Goal: Task Accomplishment & Management: Use online tool/utility

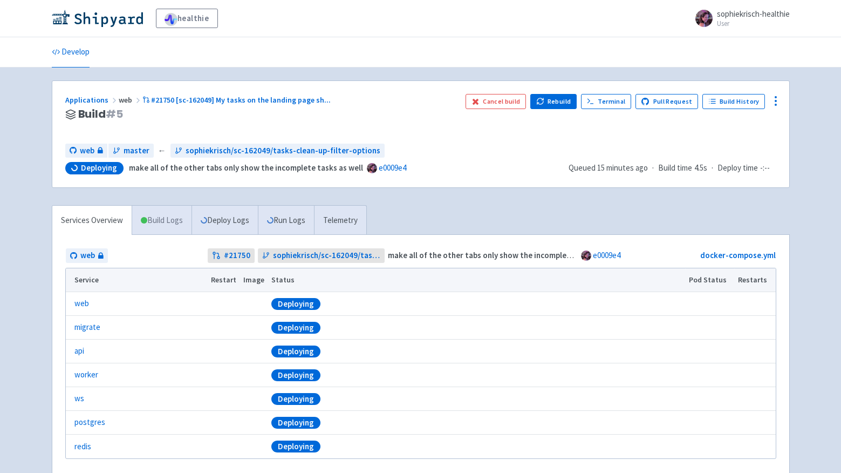
click at [155, 220] on link "Build Logs" at bounding box center [161, 221] width 59 height 30
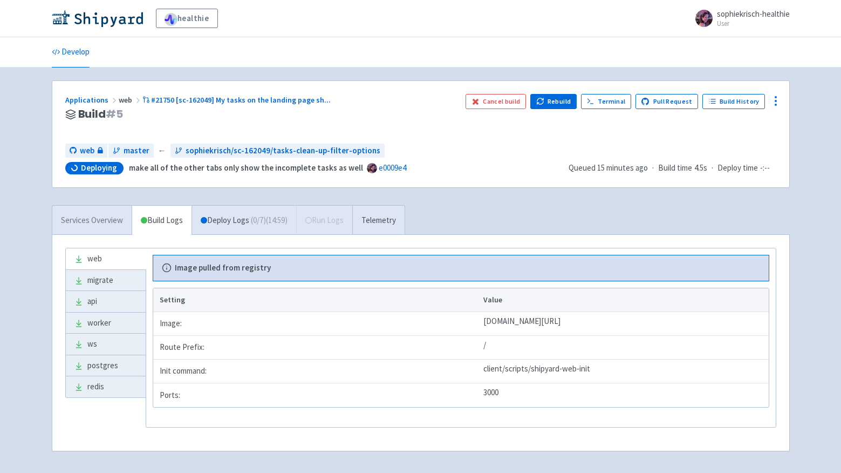
click at [88, 218] on link "Services Overview" at bounding box center [91, 221] width 79 height 30
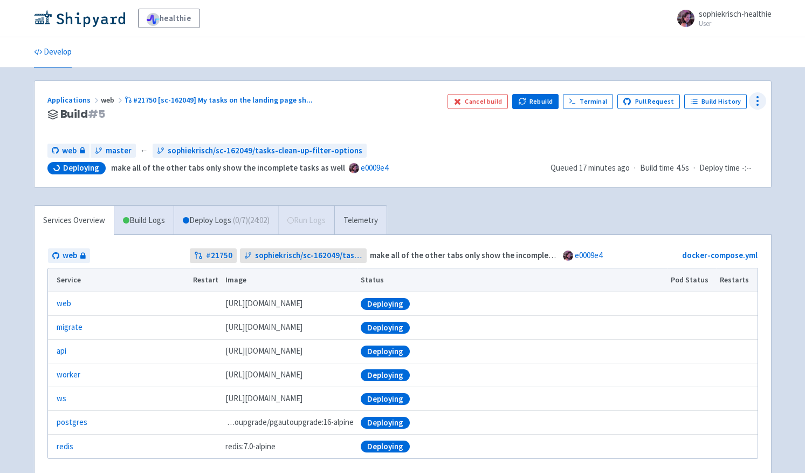
click at [760, 104] on icon at bounding box center [757, 100] width 13 height 13
click at [729, 142] on span "Data Dashboard" at bounding box center [709, 143] width 54 height 15
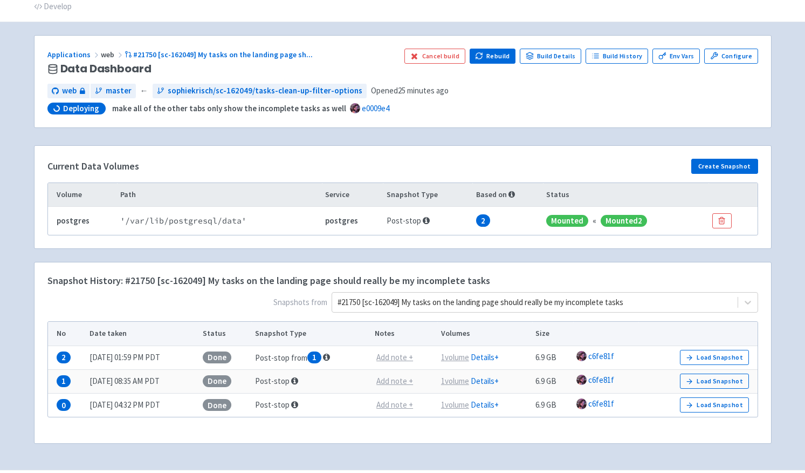
scroll to position [76, 0]
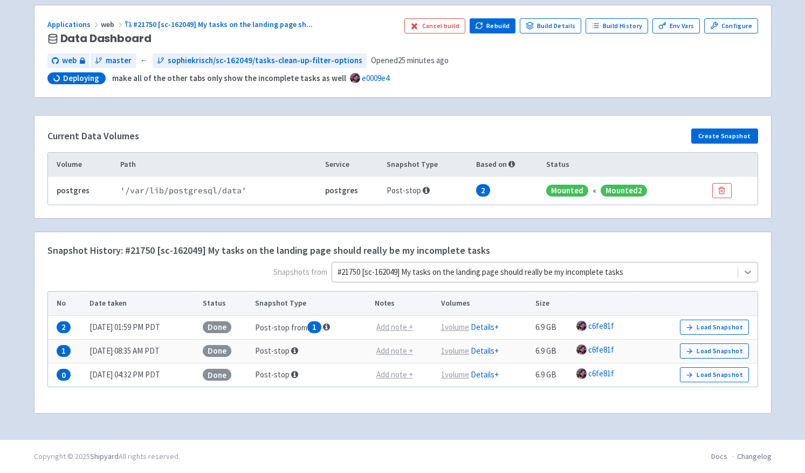
click at [740, 271] on div at bounding box center [748, 271] width 19 height 19
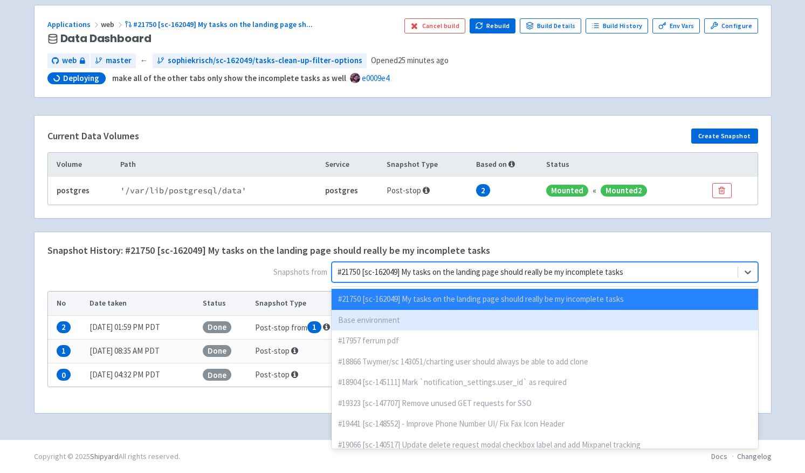
click at [491, 316] on div "Base environment" at bounding box center [545, 320] width 427 height 21
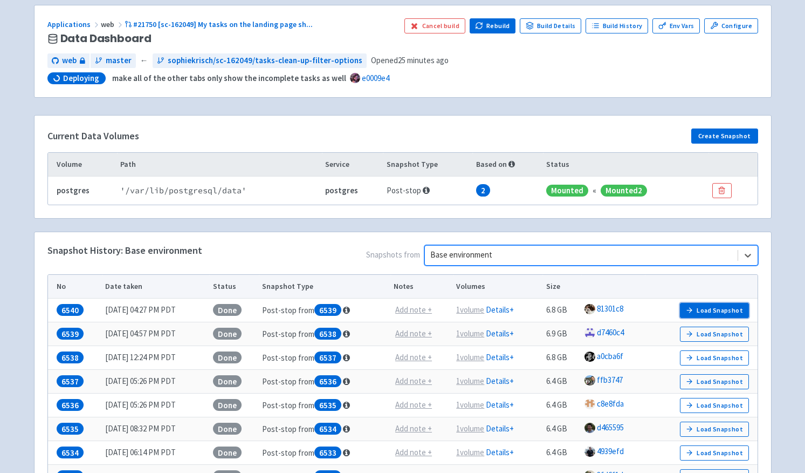
click at [705, 312] on button "Load Snapshot" at bounding box center [714, 310] width 69 height 15
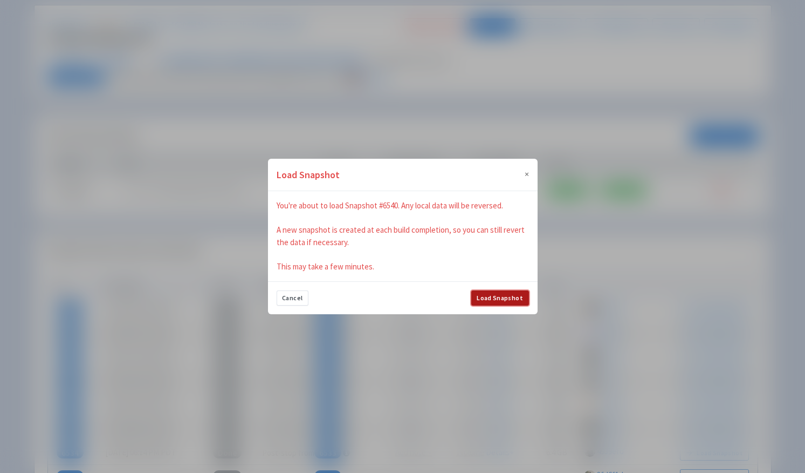
click at [528, 293] on button "Load Snapshot" at bounding box center [500, 297] width 58 height 15
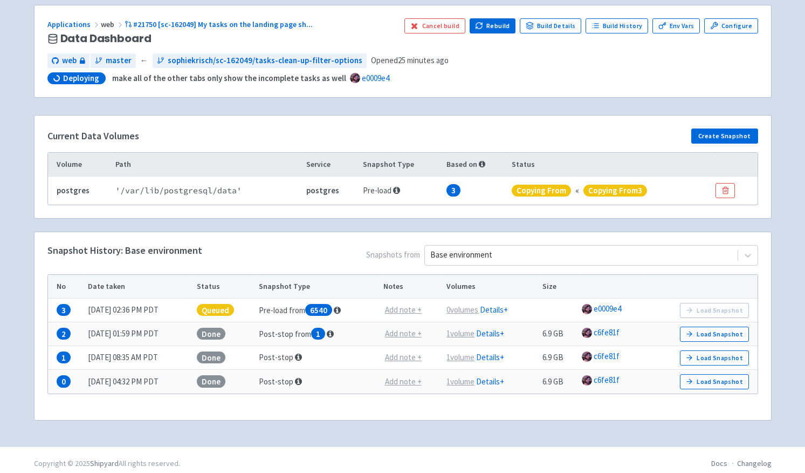
click at [250, 99] on div "Applications web #21750 [sc-162049] My tasks on the landing page sh ... Data Da…" at bounding box center [403, 219] width 738 height 428
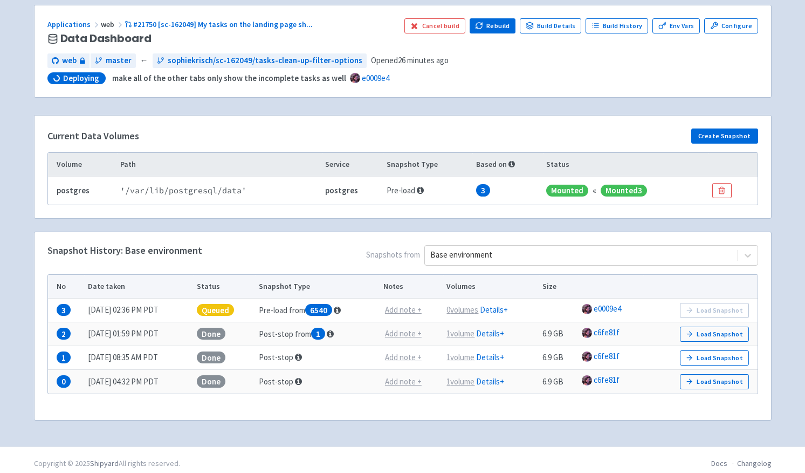
click at [689, 65] on div "web master ← sophiekrisch/sc-162049/tasks-clean-up-filter-options Opened 26 min…" at bounding box center [402, 60] width 711 height 15
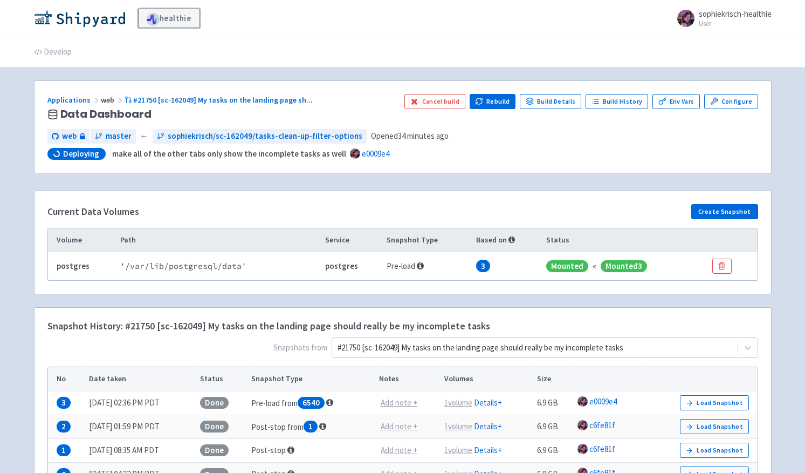
click at [163, 16] on link "healthie" at bounding box center [169, 18] width 62 height 19
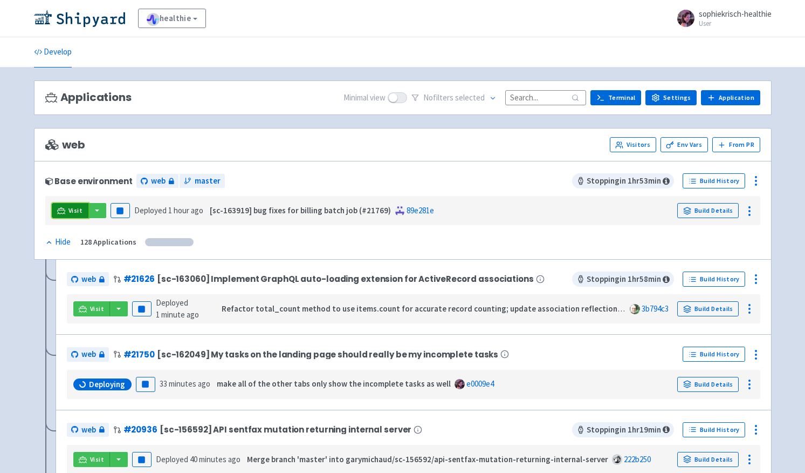
click at [69, 208] on span "Visit" at bounding box center [76, 210] width 14 height 9
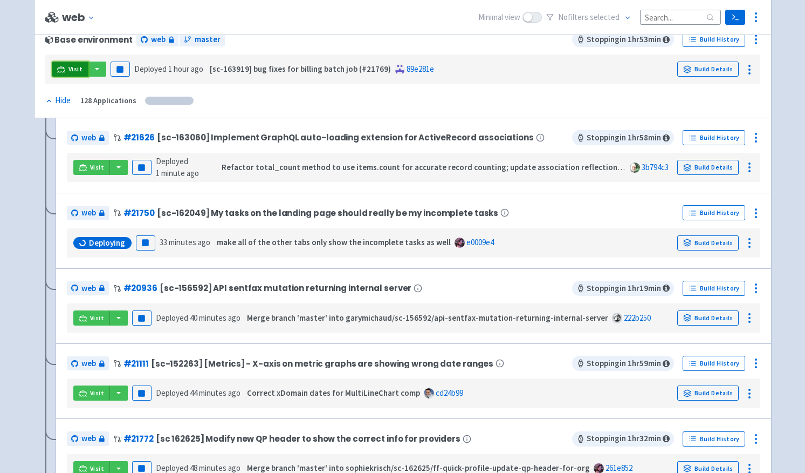
scroll to position [163, 0]
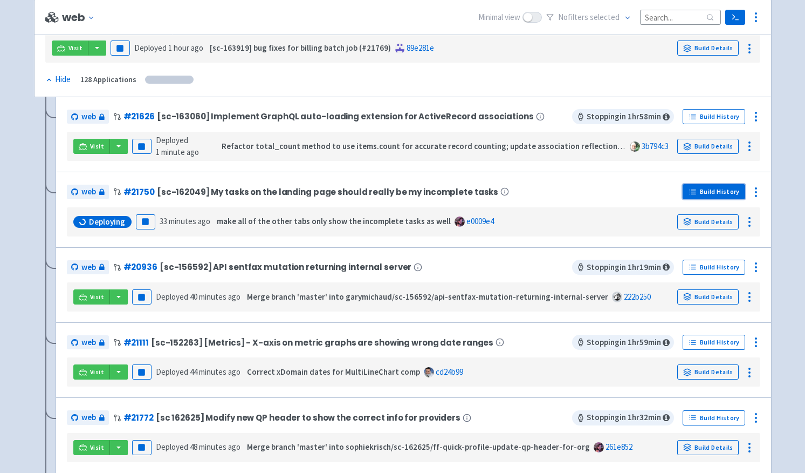
click at [695, 194] on line at bounding box center [694, 194] width 4 height 0
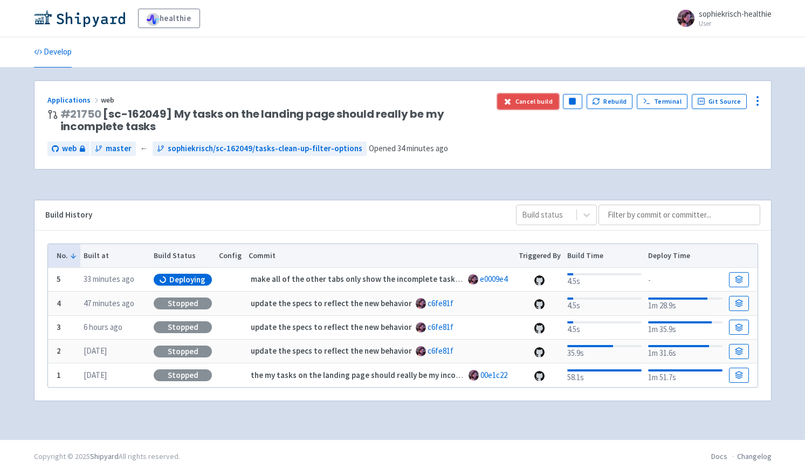
click at [519, 96] on button "Cancel build" at bounding box center [528, 101] width 61 height 15
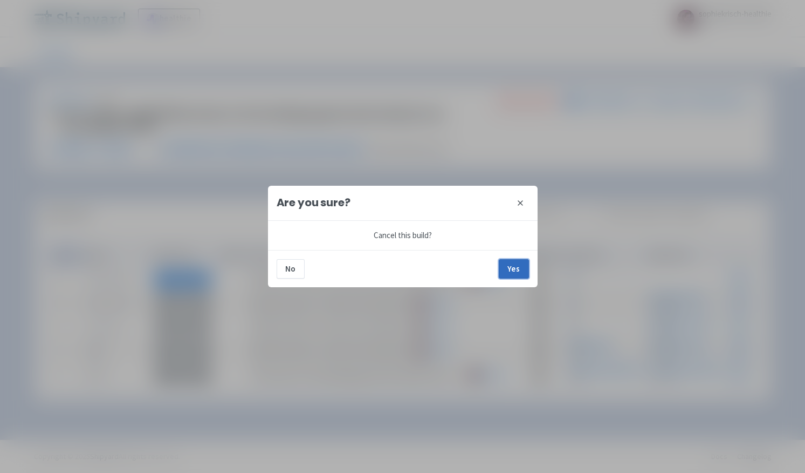
click at [507, 265] on button "Yes" at bounding box center [514, 268] width 30 height 19
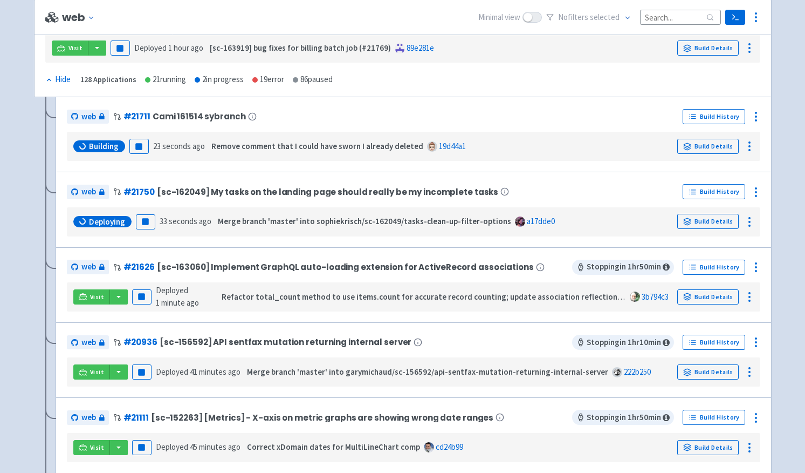
scroll to position [164, 0]
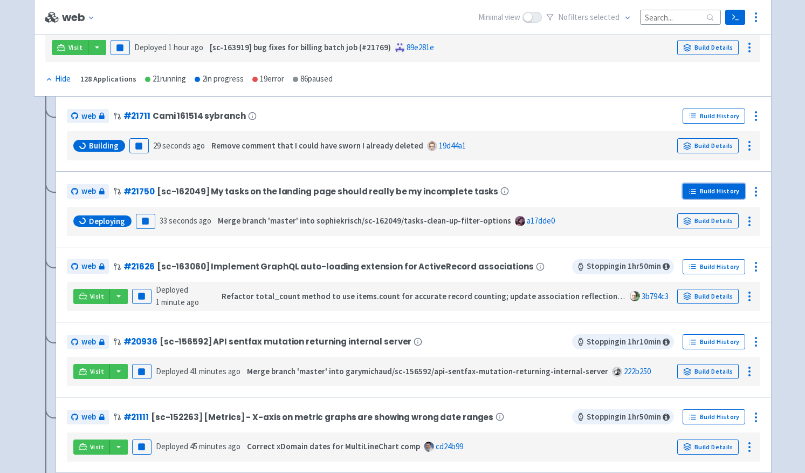
click at [695, 189] on line at bounding box center [694, 189] width 4 height 0
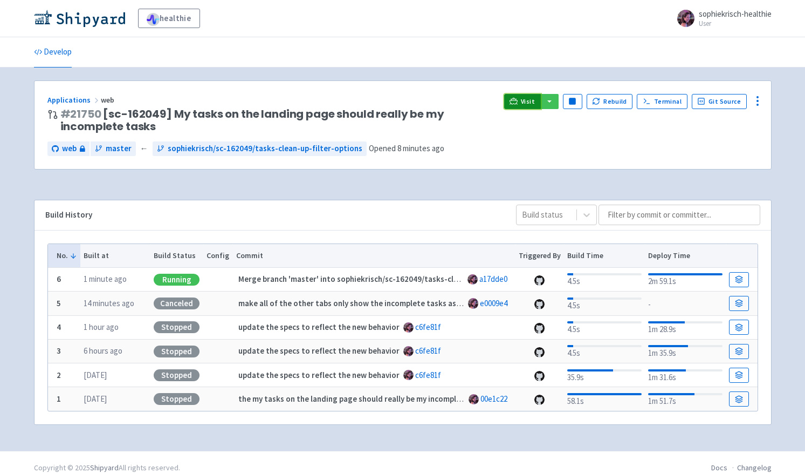
click at [518, 104] on icon at bounding box center [514, 101] width 8 height 8
